Goal: Answer question/provide support

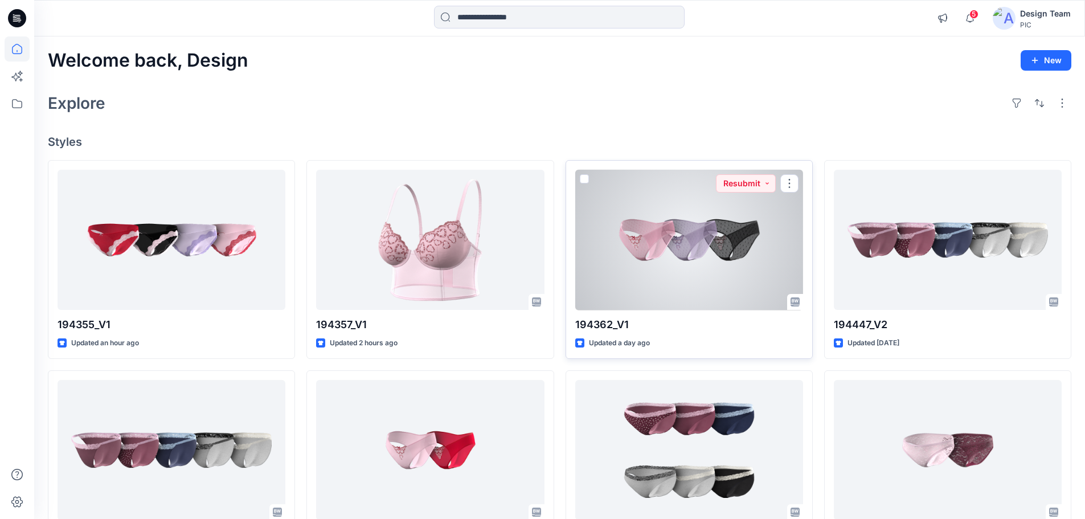
click at [689, 272] on div at bounding box center [689, 240] width 228 height 141
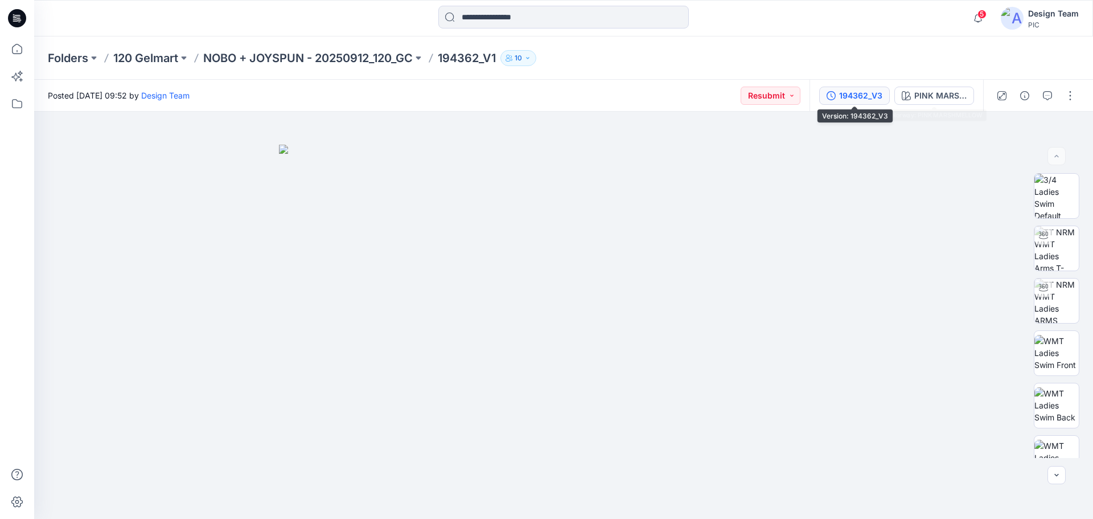
click at [860, 89] on div "194362_V3" at bounding box center [860, 95] width 43 height 13
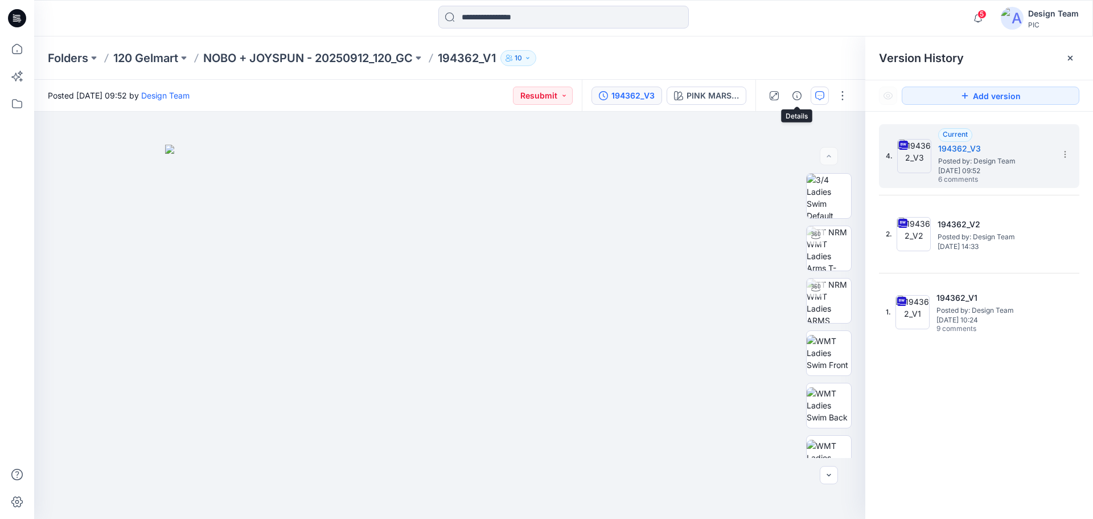
click at [820, 93] on icon "button" at bounding box center [819, 95] width 9 height 9
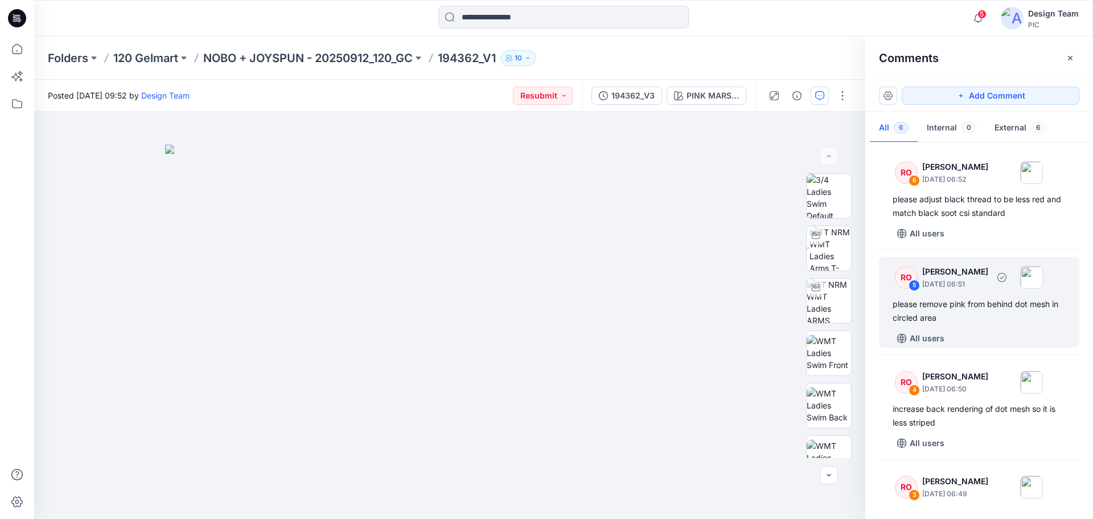
click at [978, 327] on div "RO 5 Raquel Ortiz October 06, 2025 06:51 please remove pink from behind dot mes…" at bounding box center [979, 302] width 200 height 91
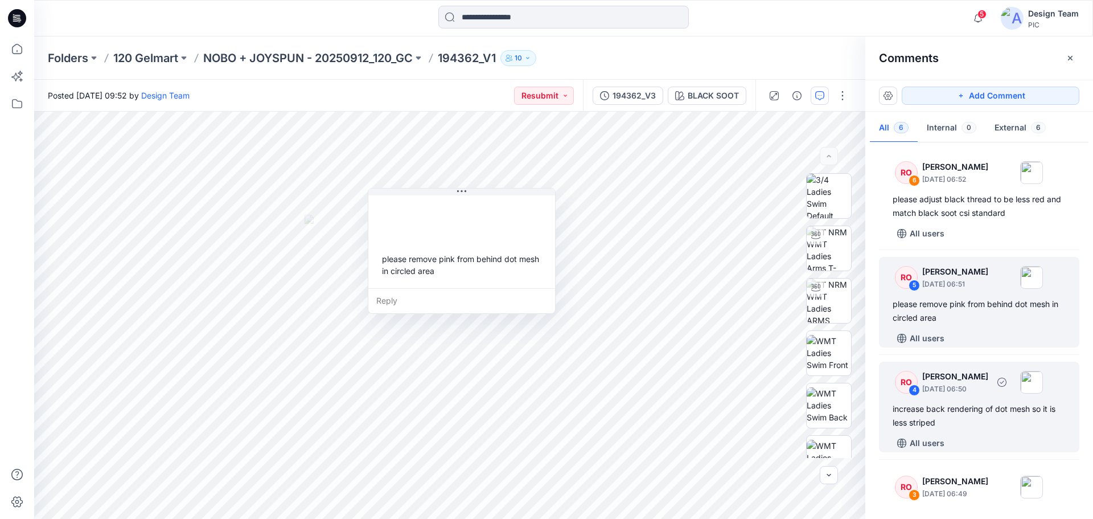
click at [945, 415] on div "increase back rendering of dot mesh so it is less striped" at bounding box center [979, 415] width 173 height 27
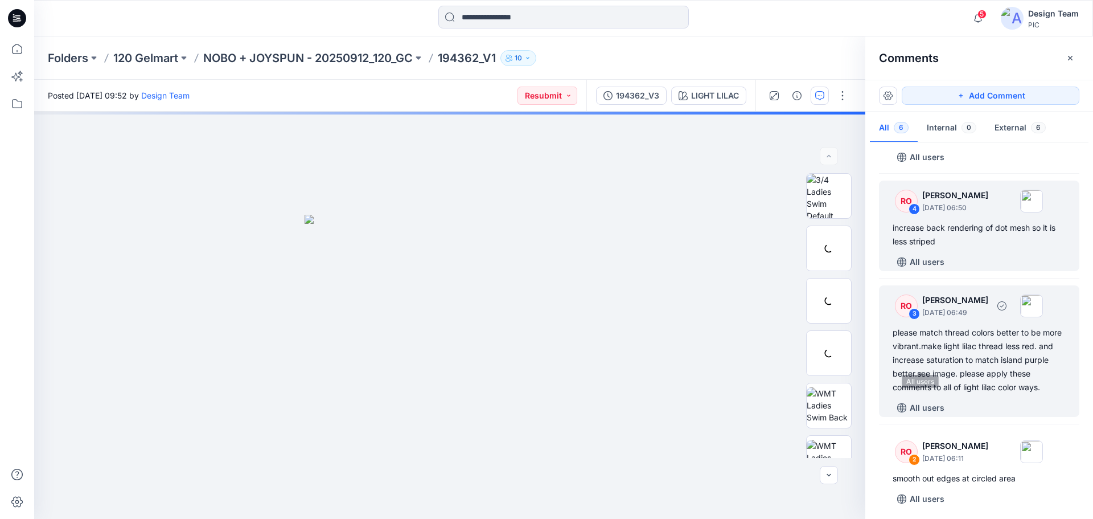
scroll to position [228, 0]
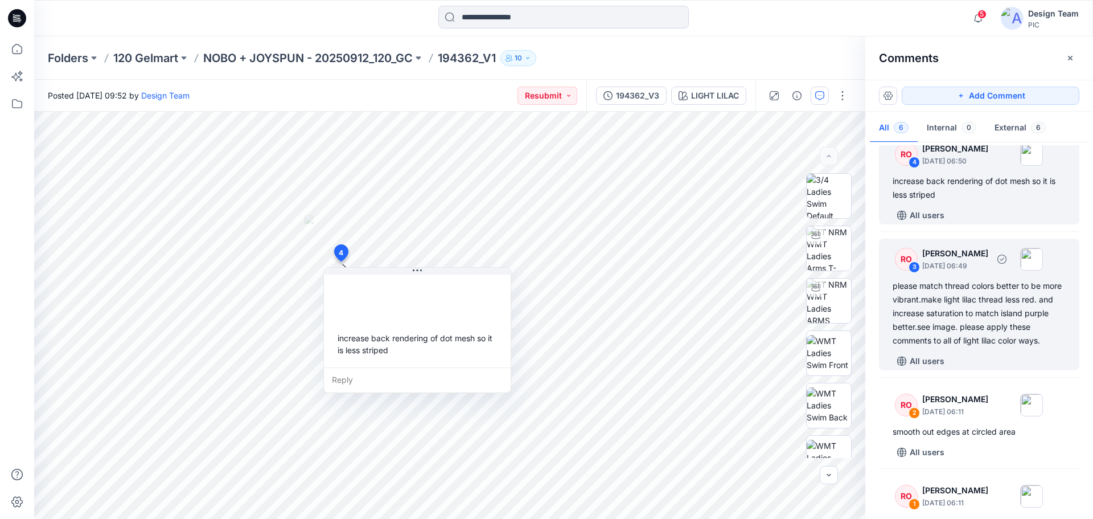
click at [1001, 283] on div "please match thread colors better to be more vibrant.make light lilac thread le…" at bounding box center [979, 313] width 173 height 68
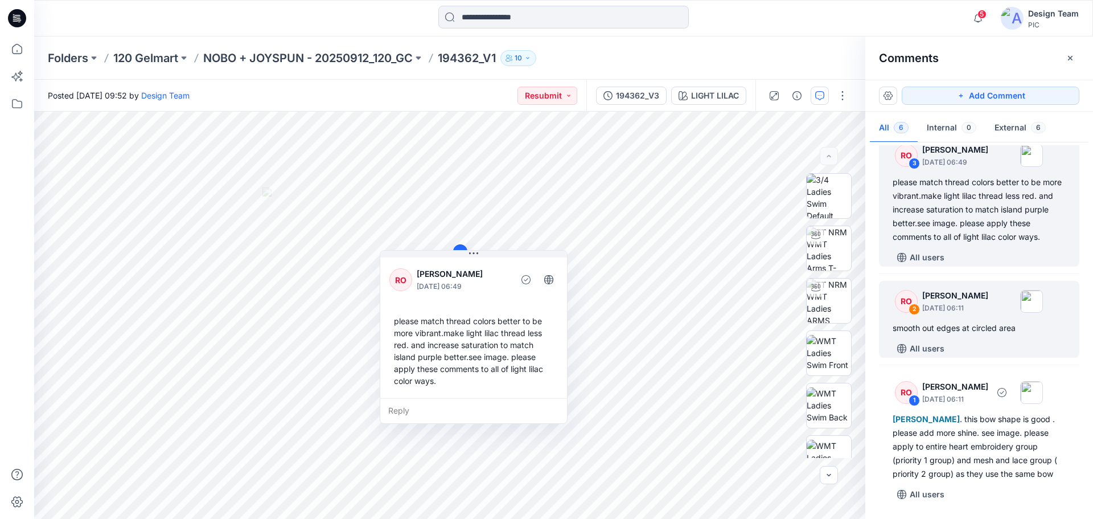
scroll to position [342, 0]
click at [978, 321] on div "smooth out edges at circled area" at bounding box center [979, 328] width 173 height 14
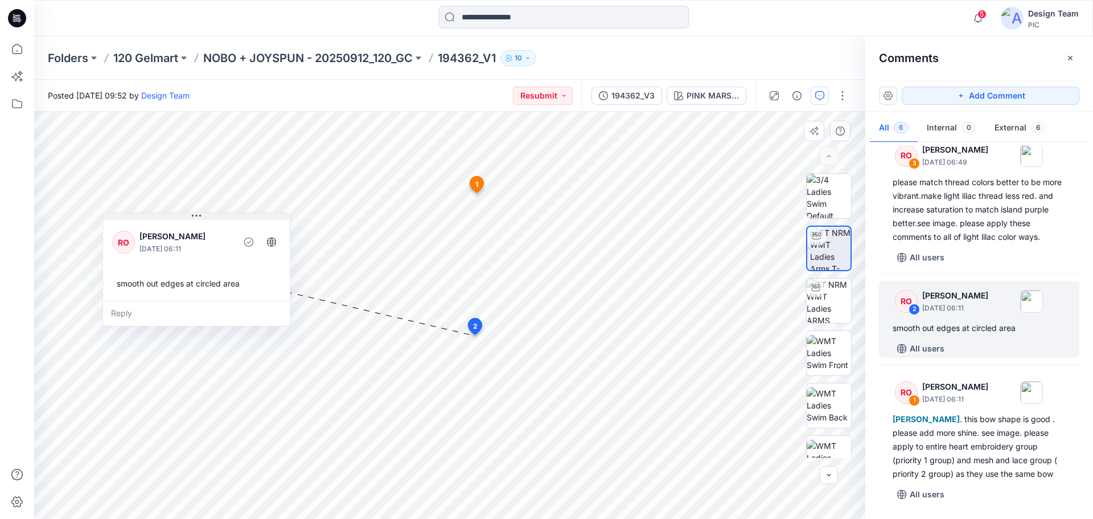
drag, startPoint x: 491, startPoint y: 252, endPoint x: 247, endPoint y: 212, distance: 247.5
click at [247, 213] on button at bounding box center [196, 216] width 187 height 7
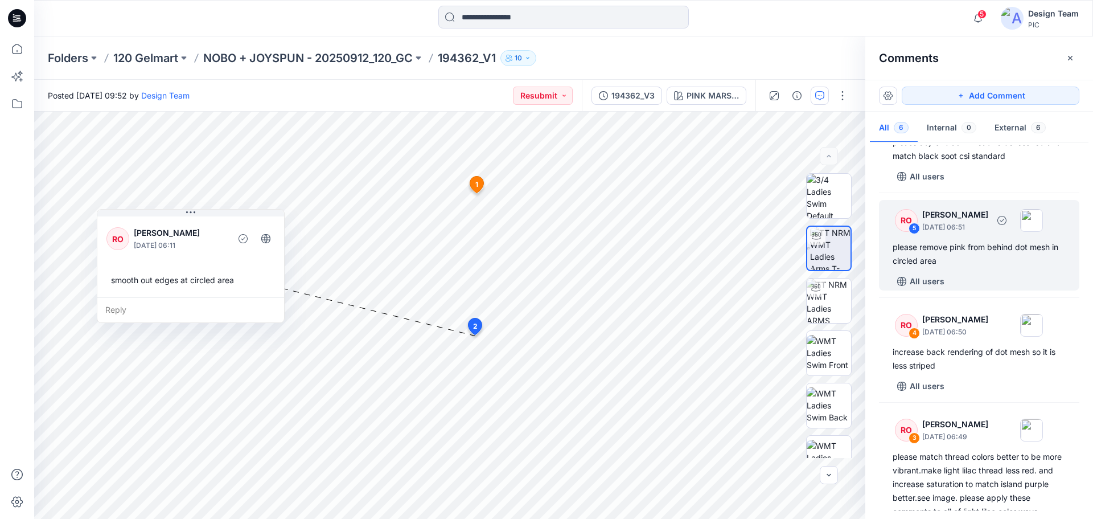
scroll to position [114, 0]
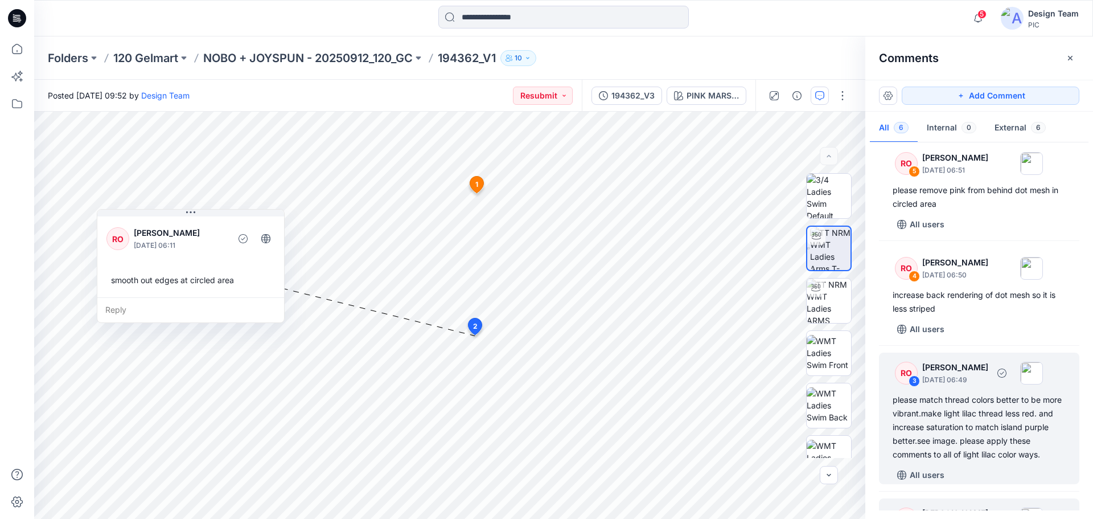
click at [967, 404] on div "please match thread colors better to be more vibrant.make light lilac thread le…" at bounding box center [979, 427] width 173 height 68
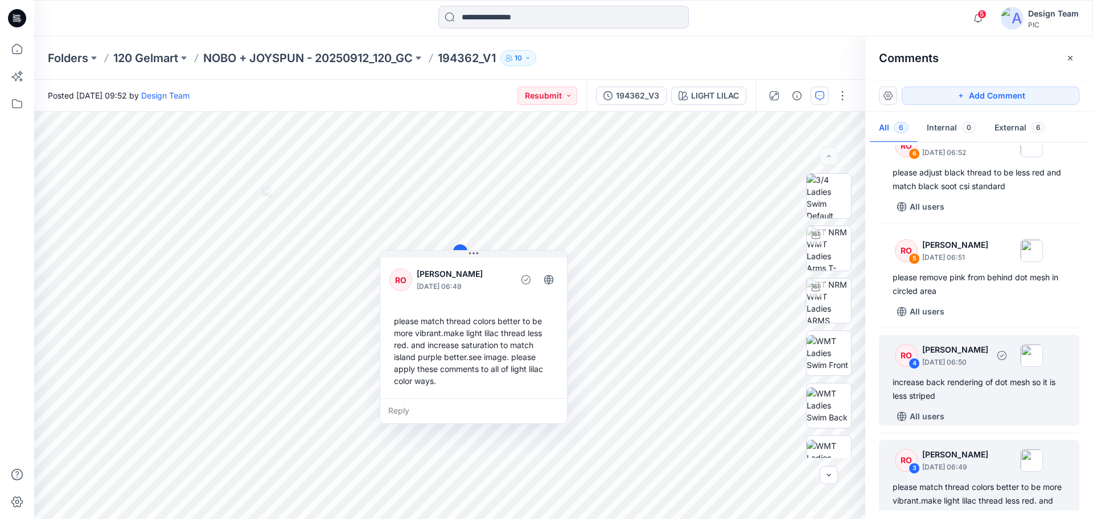
scroll to position [0, 0]
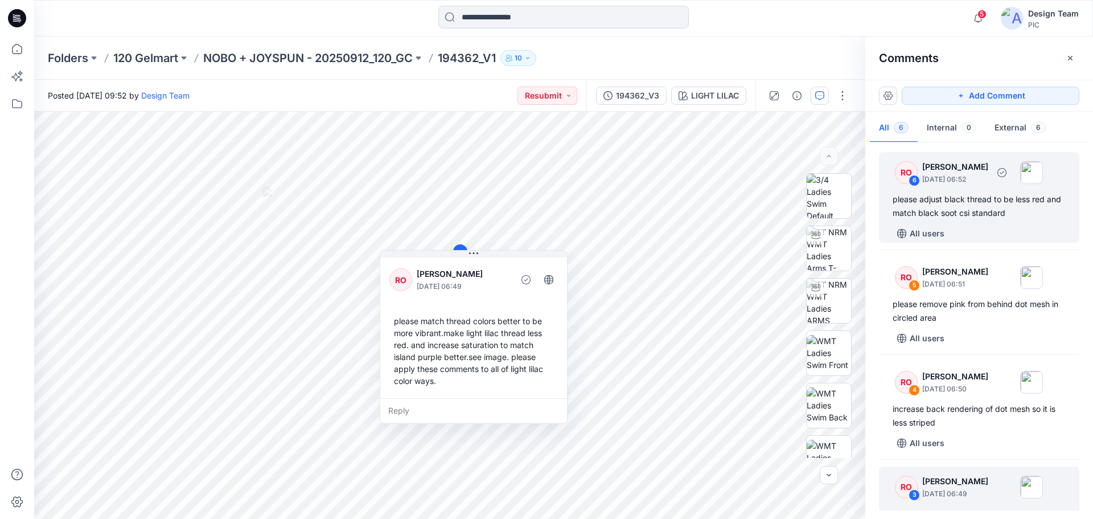
click at [979, 218] on div "please adjust black thread to be less red and match black soot csi standard" at bounding box center [979, 205] width 173 height 27
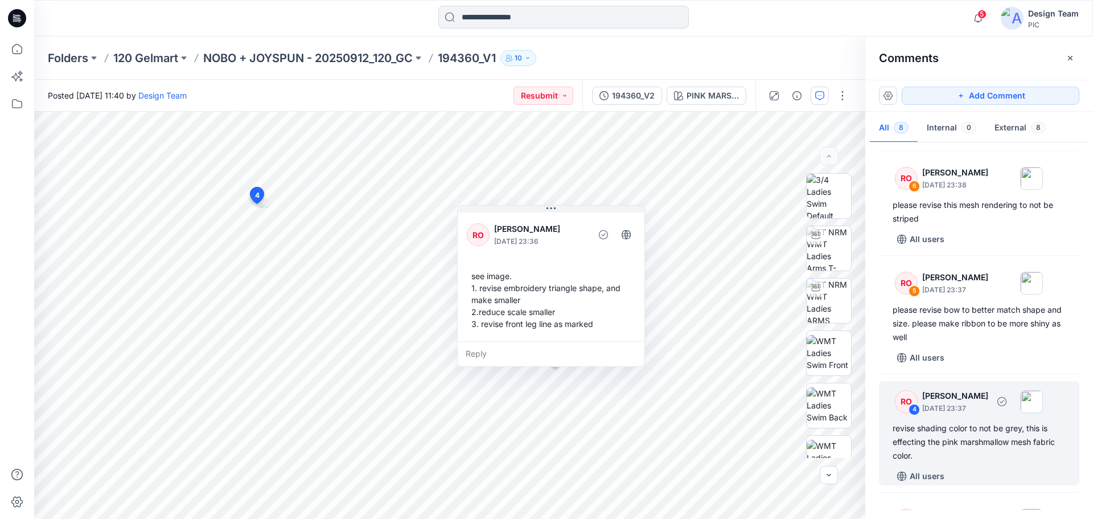
scroll to position [26, 0]
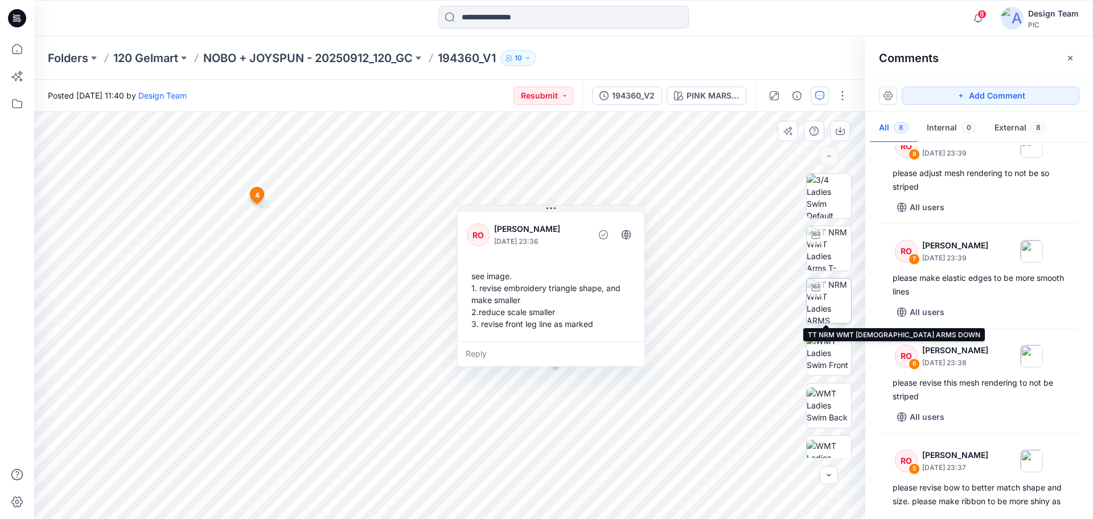
click at [833, 298] on img at bounding box center [829, 300] width 44 height 44
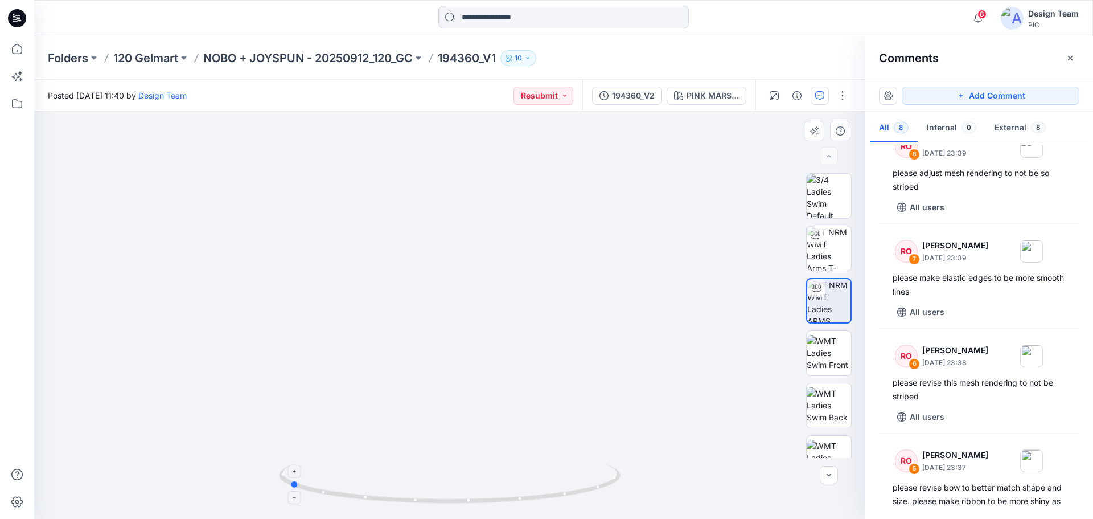
drag, startPoint x: 610, startPoint y: 492, endPoint x: 459, endPoint y: 496, distance: 150.4
click at [459, 496] on icon at bounding box center [451, 484] width 344 height 43
drag, startPoint x: 438, startPoint y: 418, endPoint x: 472, endPoint y: 198, distance: 223.0
click at [397, 504] on icon at bounding box center [451, 484] width 344 height 43
drag, startPoint x: 477, startPoint y: 505, endPoint x: 317, endPoint y: 486, distance: 161.2
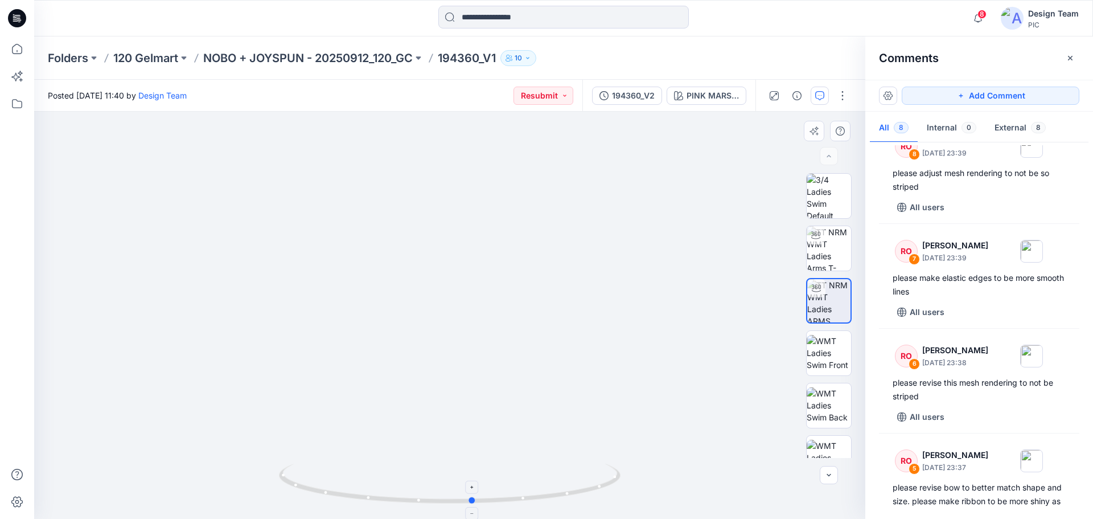
click at [317, 486] on icon at bounding box center [451, 484] width 344 height 43
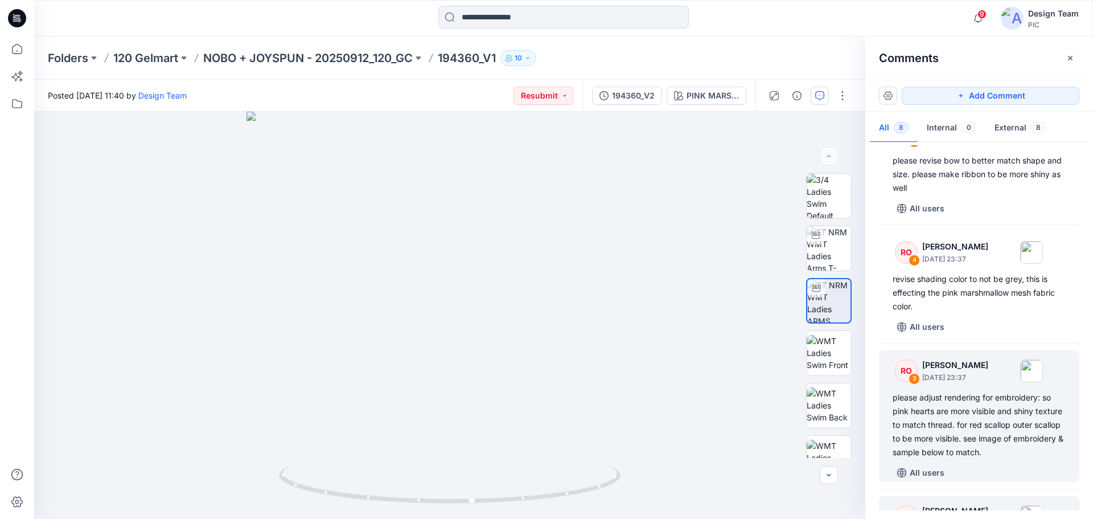
scroll to position [512, 0]
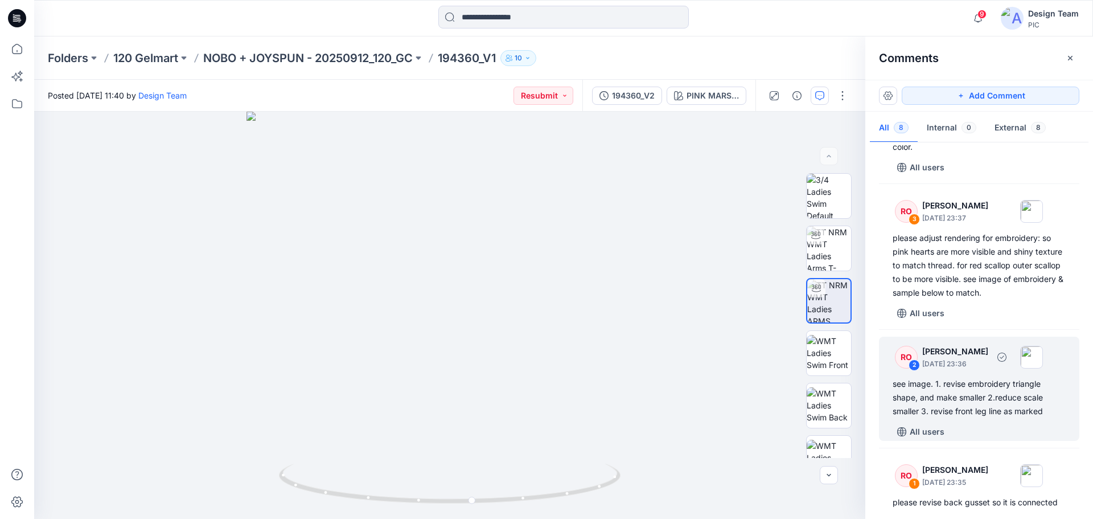
click at [956, 401] on div "see image. 1. revise embroidery triangle shape, and make smaller 2.reduce scale…" at bounding box center [979, 397] width 173 height 41
click at [975, 405] on div "see image. 1. revise embroidery triangle shape, and make smaller 2.reduce scale…" at bounding box center [979, 397] width 173 height 41
click at [960, 399] on div "see image. 1. revise embroidery triangle shape, and make smaller 2.reduce scale…" at bounding box center [979, 397] width 173 height 41
click at [962, 409] on div "see image. 1. revise embroidery triangle shape, and make smaller 2.reduce scale…" at bounding box center [979, 397] width 173 height 41
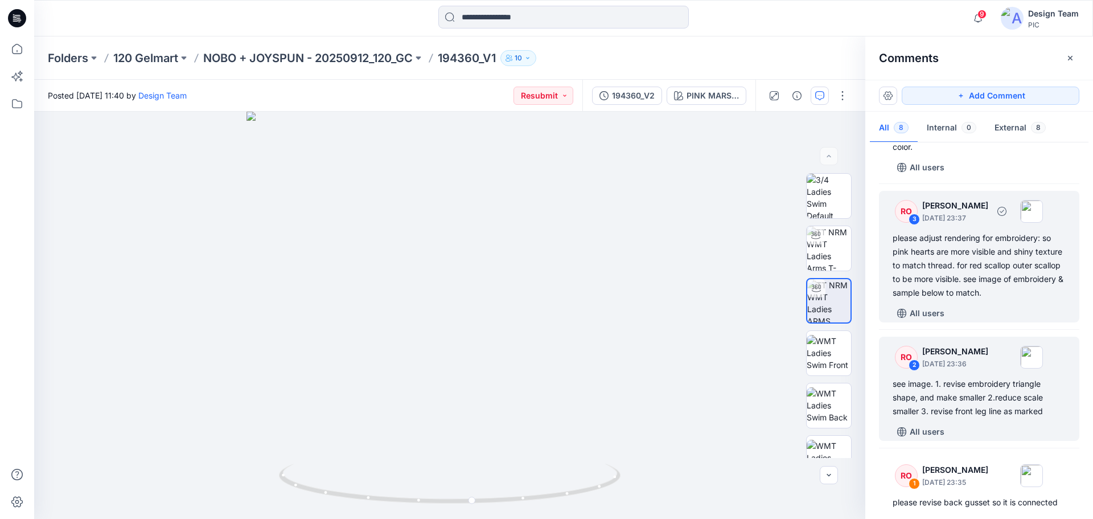
click at [985, 277] on div "please adjust rendering for embroidery: so pink hearts are more visible and shi…" at bounding box center [979, 265] width 173 height 68
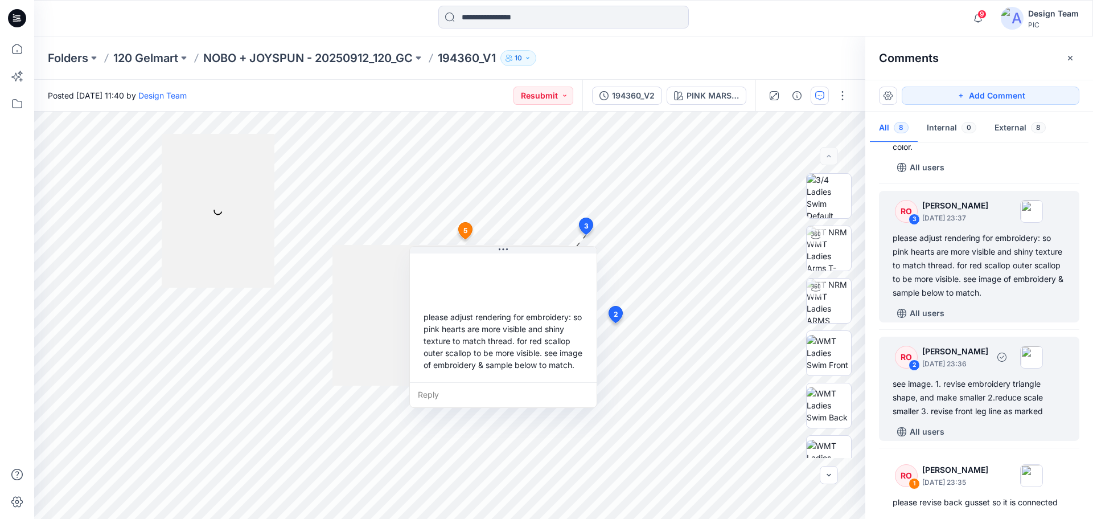
click at [978, 404] on div "see image. 1. revise embroidery triangle shape, and make smaller 2.reduce scale…" at bounding box center [979, 397] width 173 height 41
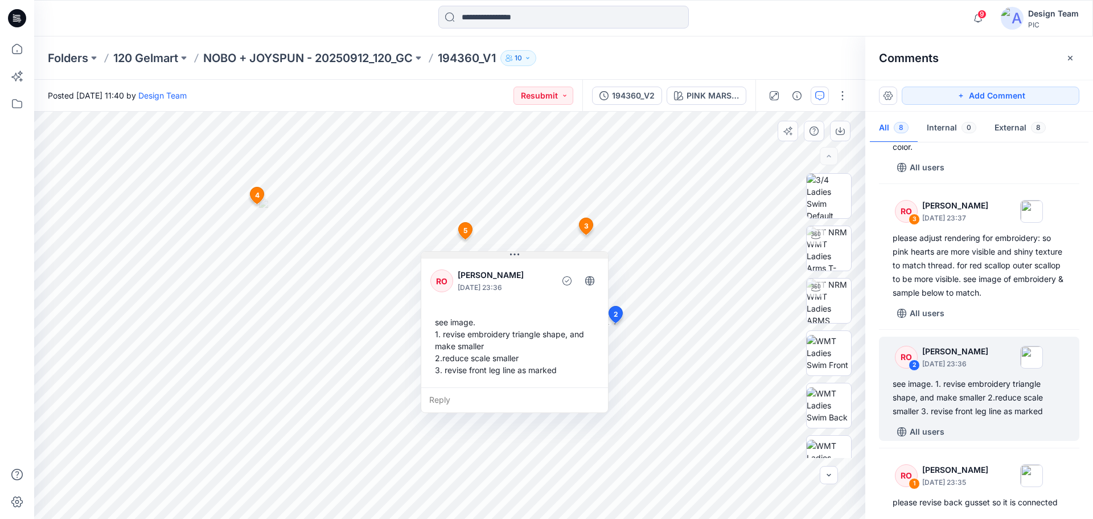
drag, startPoint x: 566, startPoint y: 208, endPoint x: 530, endPoint y: 254, distance: 58.8
click at [530, 254] on button at bounding box center [514, 255] width 187 height 7
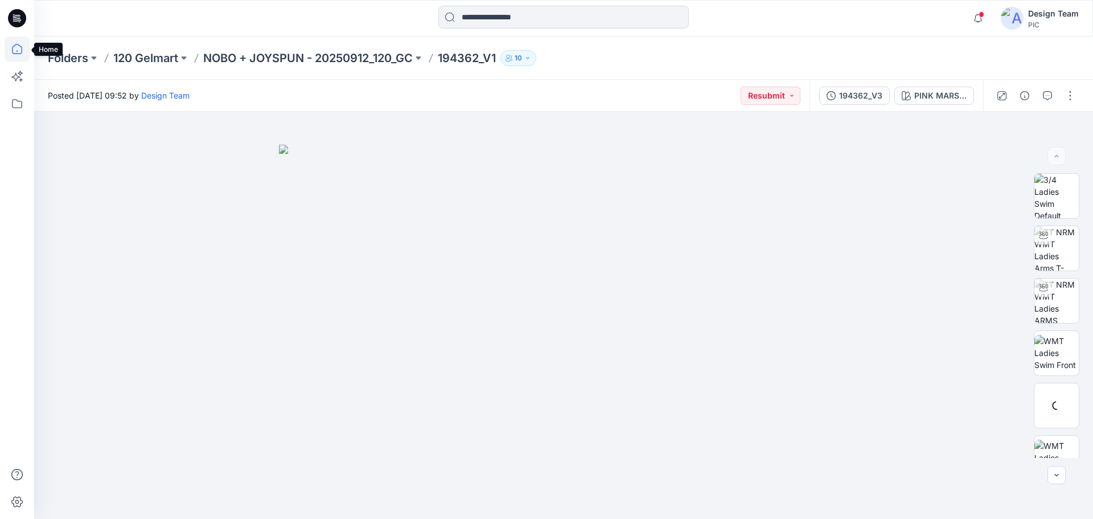
click at [25, 45] on icon at bounding box center [17, 48] width 25 height 25
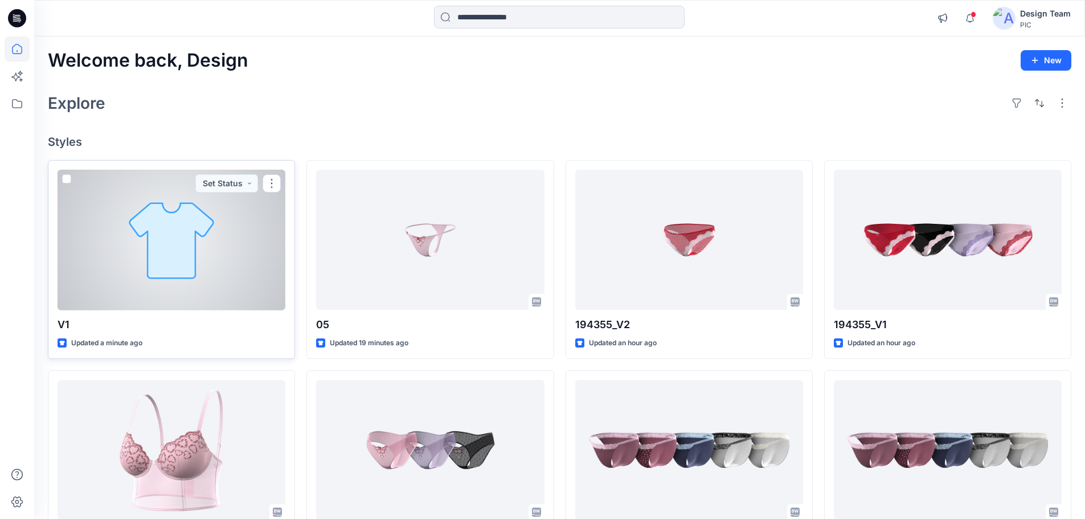
click at [169, 288] on div at bounding box center [172, 240] width 228 height 141
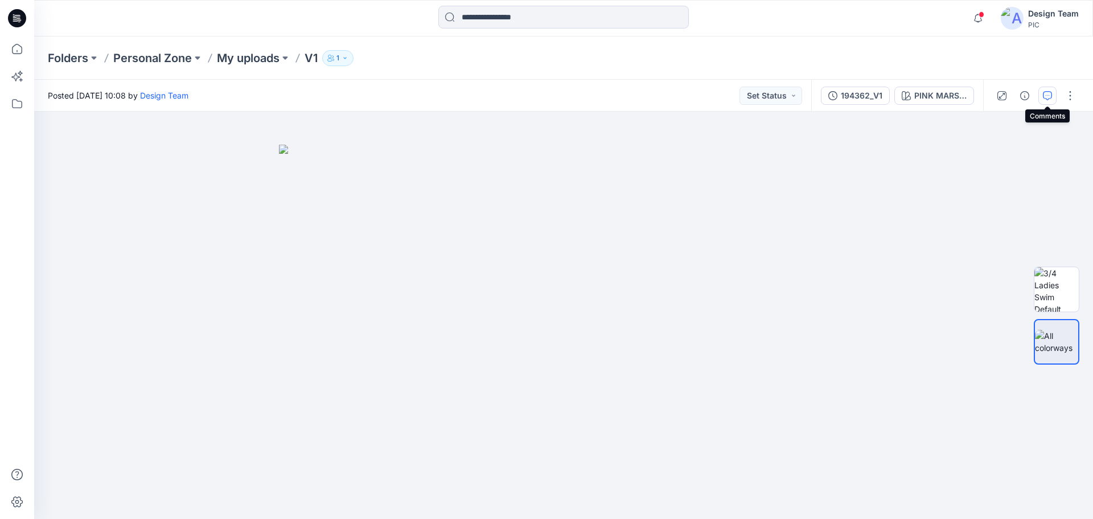
click at [1047, 97] on icon "button" at bounding box center [1047, 95] width 9 height 9
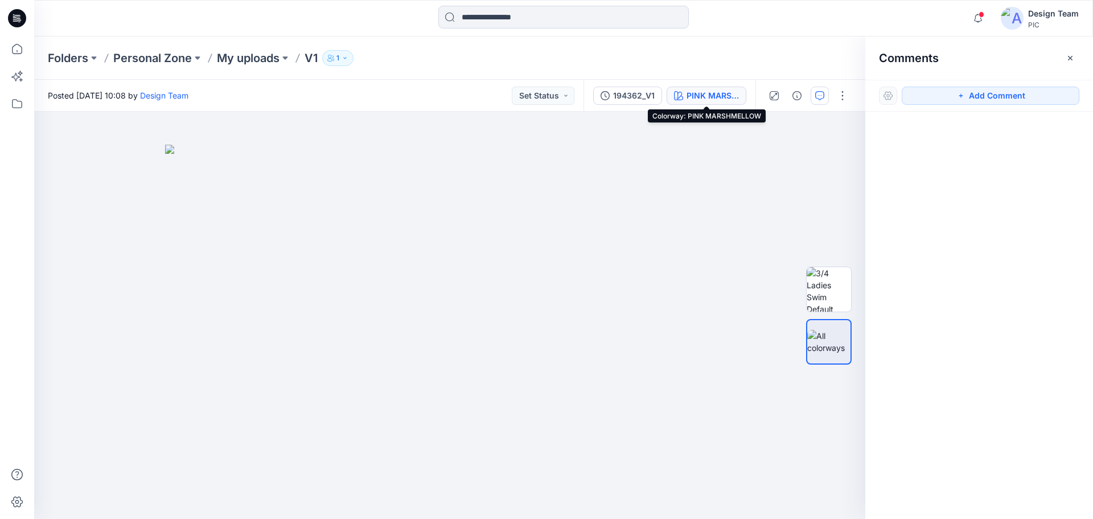
click at [718, 98] on div "PINK MARSHMELLOW" at bounding box center [713, 95] width 52 height 13
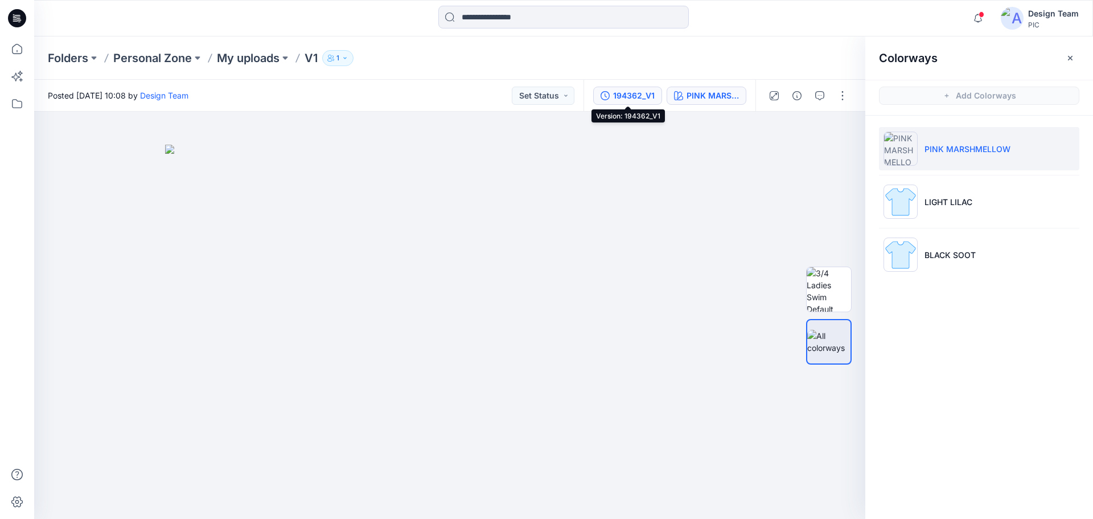
click at [651, 96] on div "194362_V1" at bounding box center [634, 95] width 42 height 13
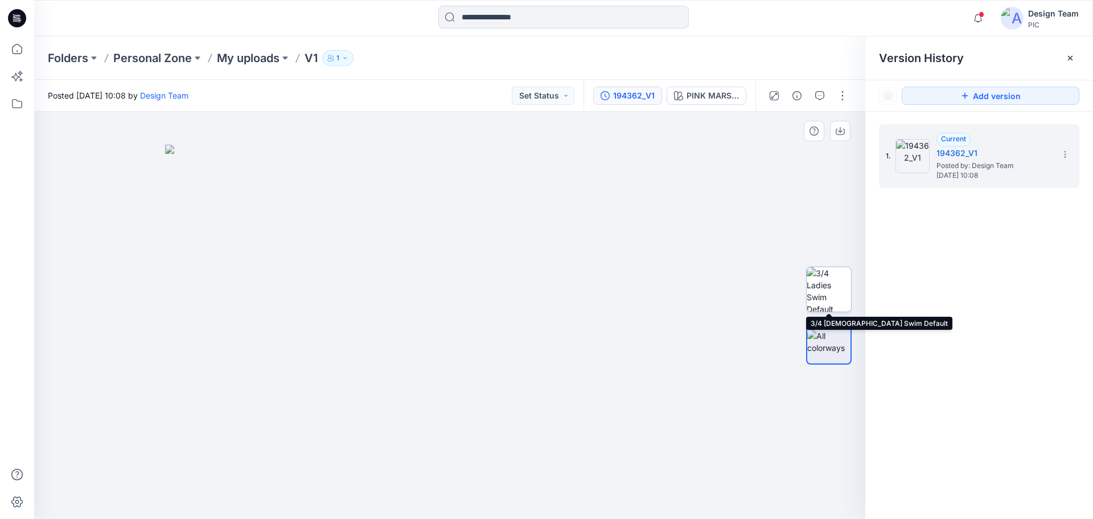
click at [831, 294] on img at bounding box center [829, 289] width 44 height 44
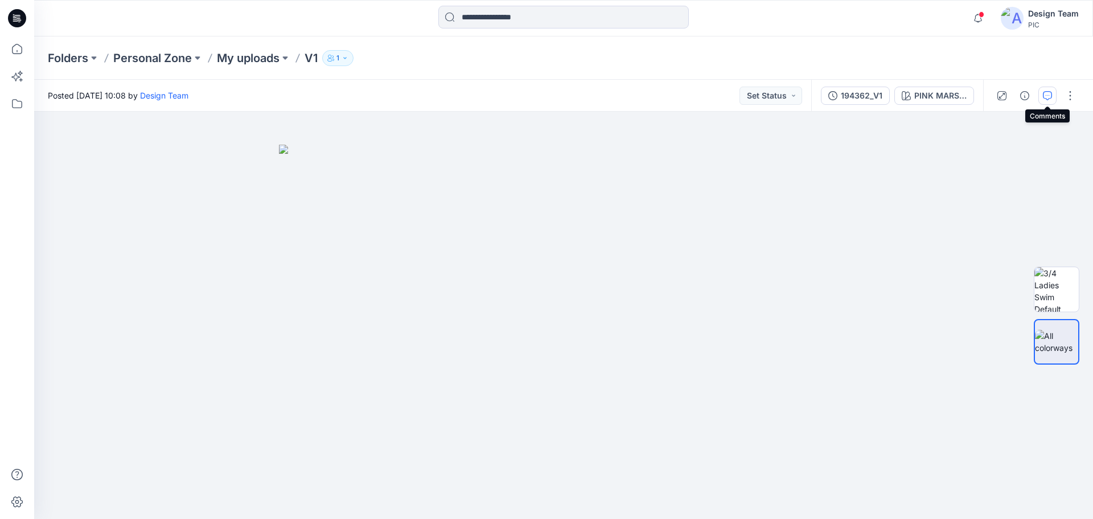
click at [1040, 101] on button "button" at bounding box center [1047, 96] width 18 height 18
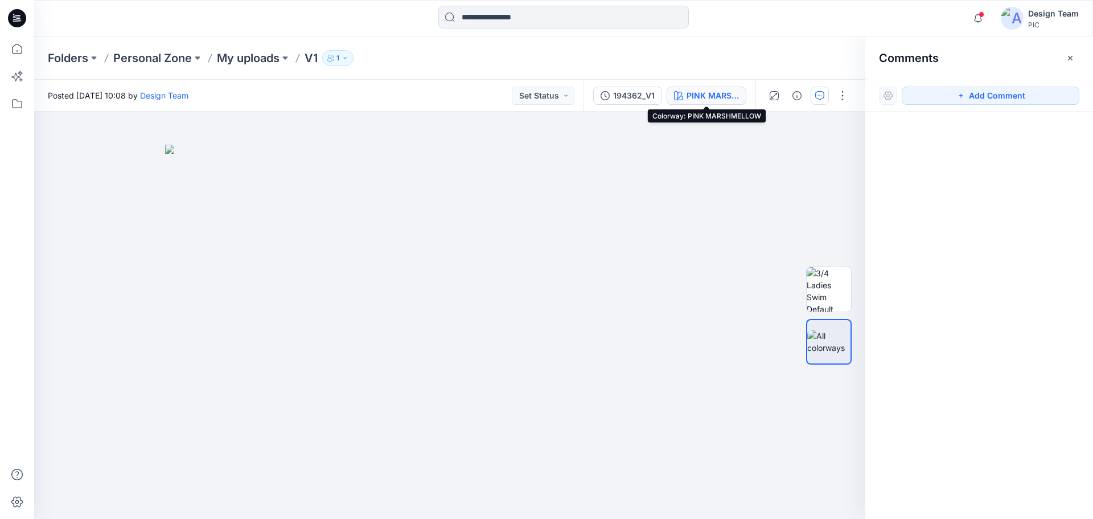
click at [684, 93] on button "PINK MARSHMELLOW" at bounding box center [707, 96] width 80 height 18
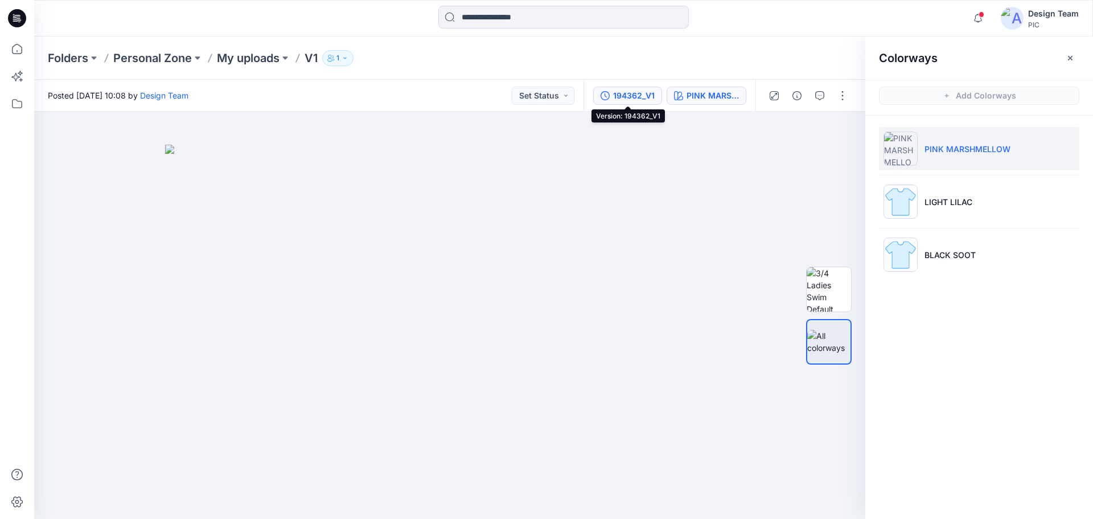
click at [641, 97] on div "194362_V1" at bounding box center [634, 95] width 42 height 13
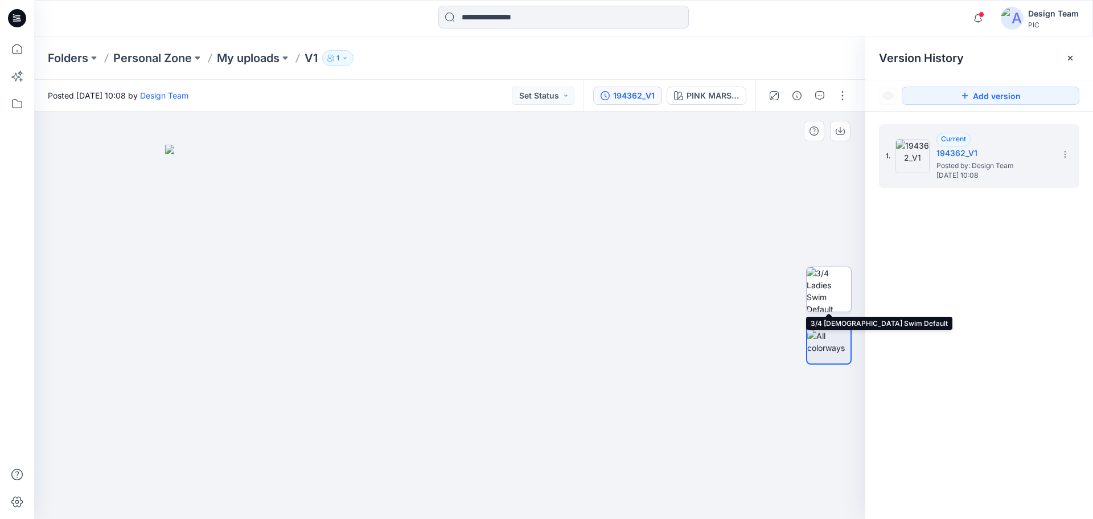
click at [820, 297] on img at bounding box center [829, 289] width 44 height 44
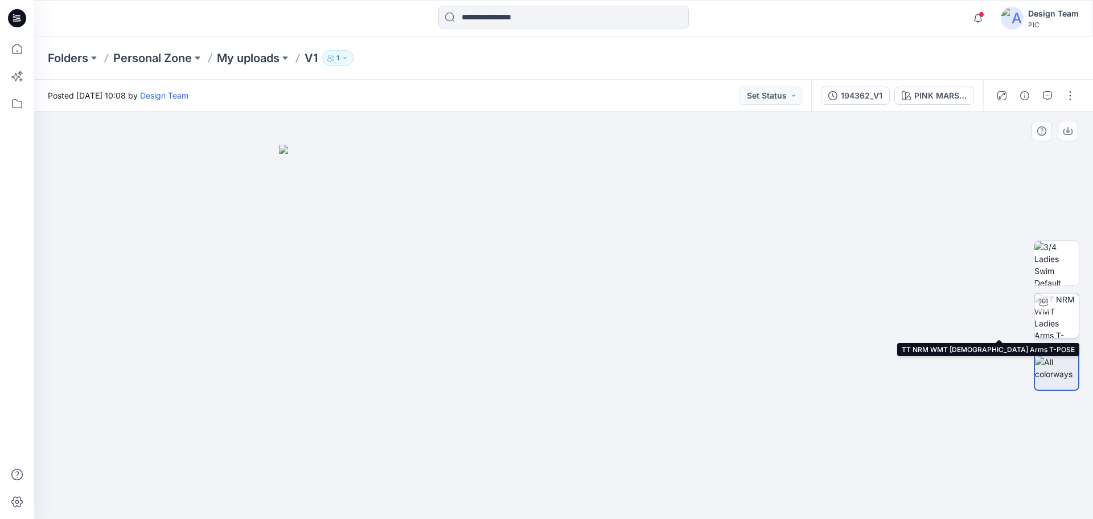
click at [1060, 315] on img at bounding box center [1056, 315] width 44 height 44
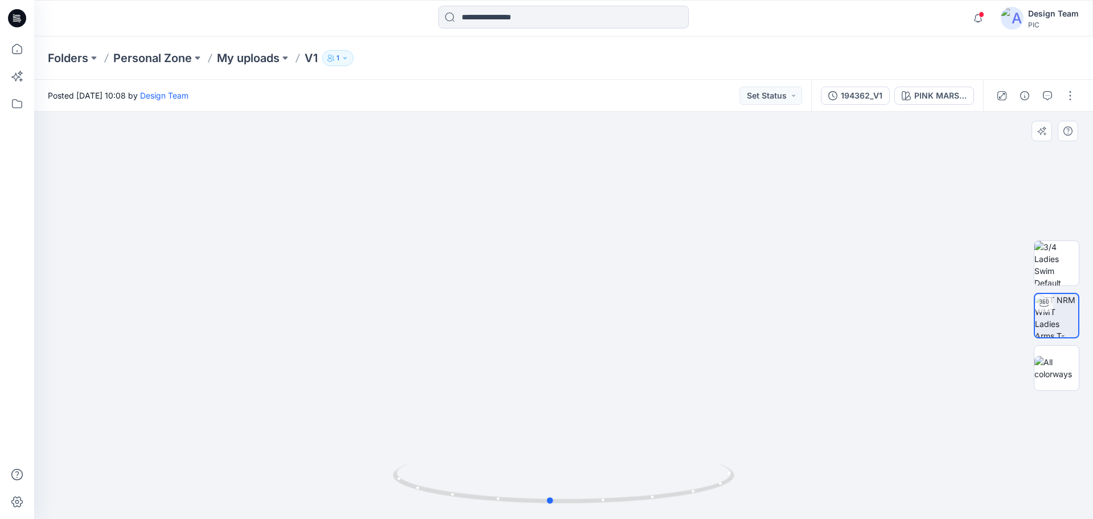
drag, startPoint x: 621, startPoint y: 504, endPoint x: 607, endPoint y: 509, distance: 14.4
click at [607, 509] on div at bounding box center [564, 490] width 342 height 57
